Goal: Transaction & Acquisition: Book appointment/travel/reservation

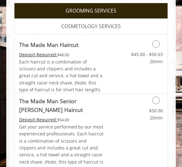
scroll to position [257, 0]
click at [162, 48] on link "$45.00 - $50.63 20min" at bounding box center [146, 56] width 34 height 17
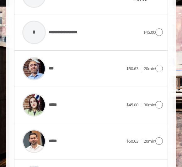
scroll to position [407, 0]
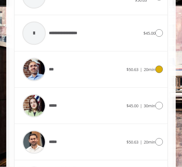
click at [162, 66] on icon at bounding box center [159, 70] width 8 height 8
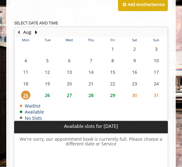
scroll to position [355, 0]
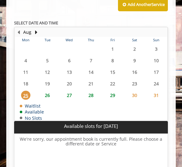
click at [44, 91] on span "26" at bounding box center [47, 95] width 9 height 9
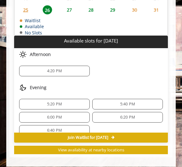
scroll to position [0, 0]
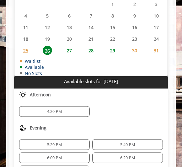
click at [24, 46] on span "25" at bounding box center [25, 50] width 9 height 9
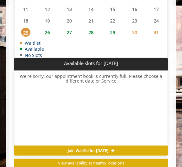
scroll to position [431, 0]
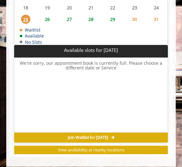
click at [125, 133] on div "Join Waitlist for [DATE]" at bounding box center [91, 138] width 154 height 10
click at [129, 133] on div "Join Waitlist for [DATE]" at bounding box center [91, 138] width 154 height 10
click at [108, 135] on span "Join Waitlist for [DATE]" at bounding box center [88, 137] width 40 height 5
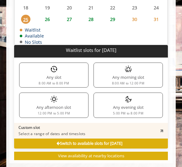
scroll to position [428, 0]
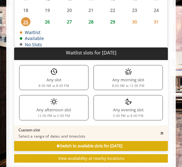
click at [112, 134] on div "Custom slot Select a range of dates and timeslots" at bounding box center [91, 134] width 154 height 16
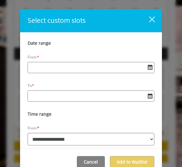
click at [154, 20] on div "close" at bounding box center [148, 20] width 13 height 9
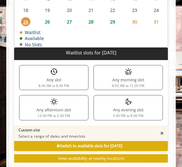
scroll to position [436, 0]
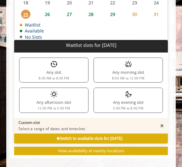
click at [144, 65] on div "Any morning slot 8:00 AM to 12:00 PM" at bounding box center [127, 70] width 69 height 25
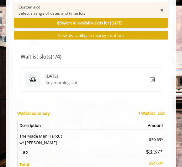
scroll to position [553, 0]
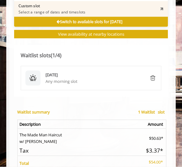
click at [128, 72] on div "[DATE]" at bounding box center [94, 75] width 98 height 7
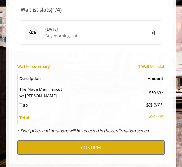
scroll to position [603, 0]
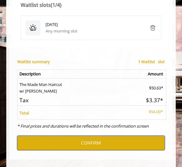
click at [120, 138] on button "CONFIRM" at bounding box center [90, 143] width 147 height 14
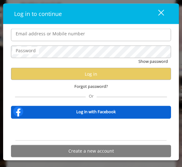
click at [92, 129] on div "Sign in with Google. Opens in new tab" at bounding box center [91, 130] width 58 height 14
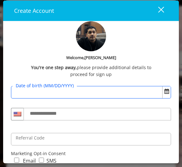
click at [67, 89] on input "Date of birth (MM/DD/YYYY)" at bounding box center [91, 92] width 160 height 13
click at [170, 90] on input "Date of birth (MM/DD/YYYY)" at bounding box center [91, 92] width 160 height 13
type input "**********"
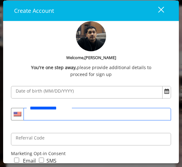
click at [73, 117] on input "**********" at bounding box center [96, 114] width 147 height 13
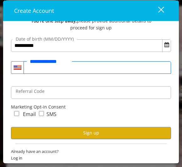
scroll to position [46, 0]
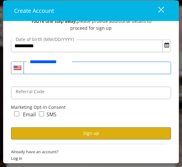
type input "**********"
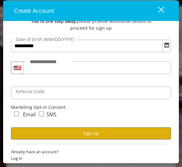
click at [97, 134] on button "Sign up" at bounding box center [91, 134] width 160 height 12
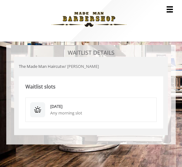
click at [115, 103] on div "[DATE] Any morning slot" at bounding box center [90, 110] width 131 height 24
